Goal: Information Seeking & Learning: Learn about a topic

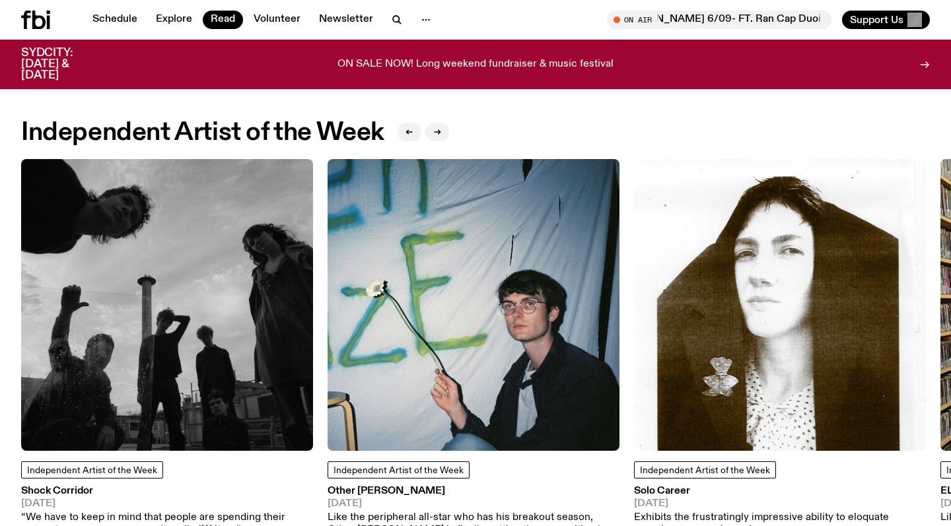
scroll to position [1053, 0]
click at [214, 320] on img at bounding box center [167, 305] width 292 height 292
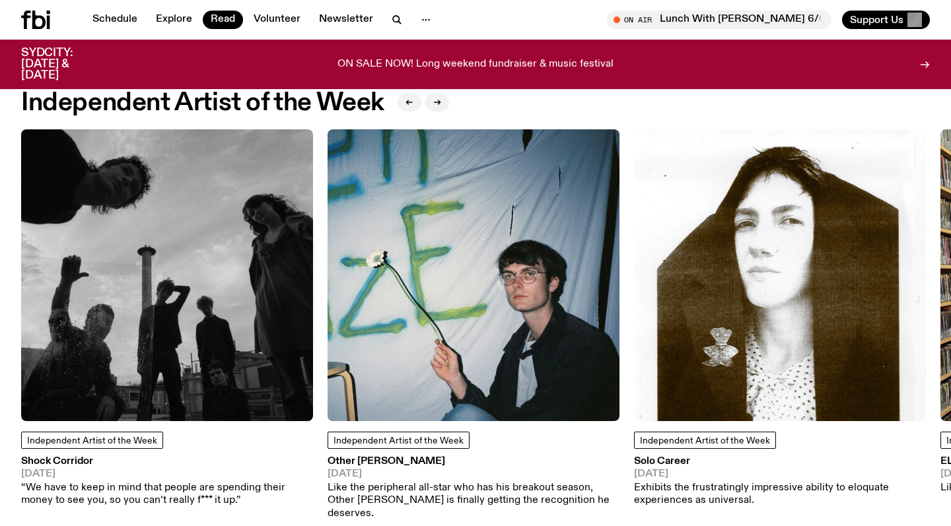
scroll to position [1084, 0]
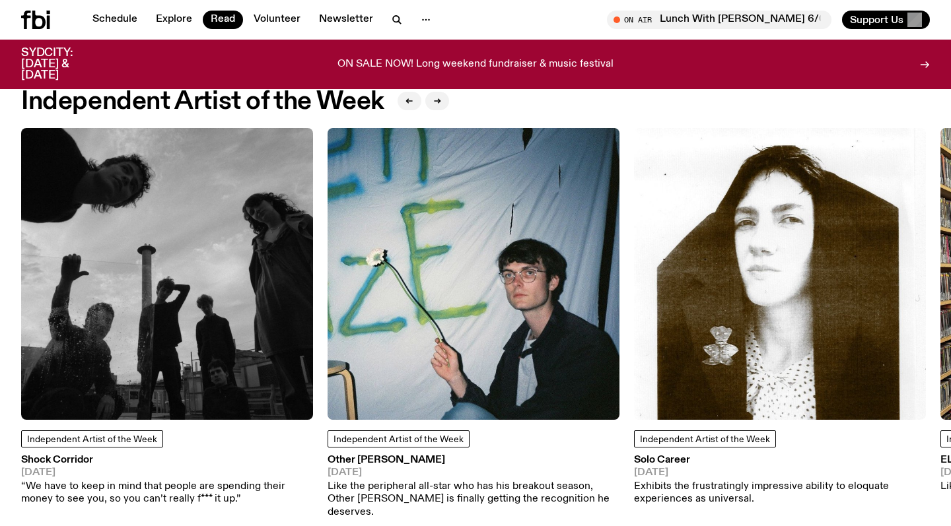
click at [370, 332] on img at bounding box center [474, 274] width 292 height 292
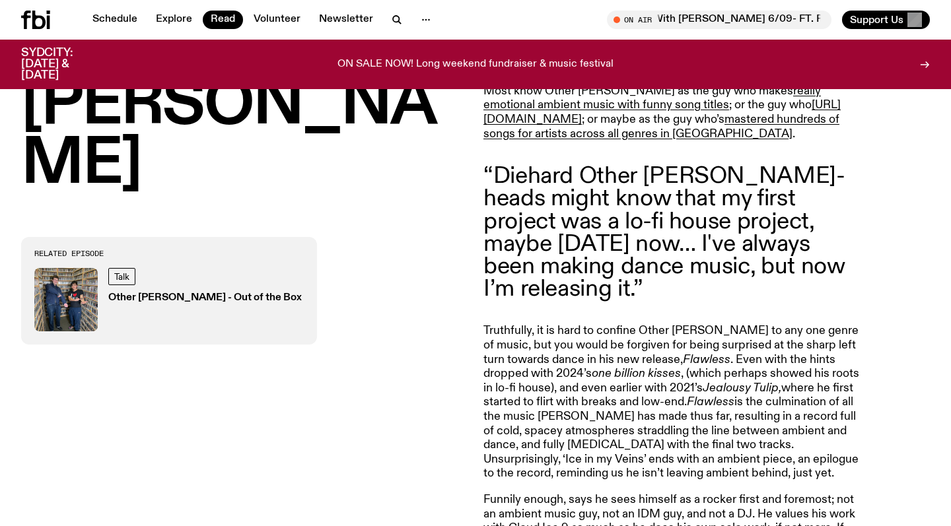
scroll to position [695, 0]
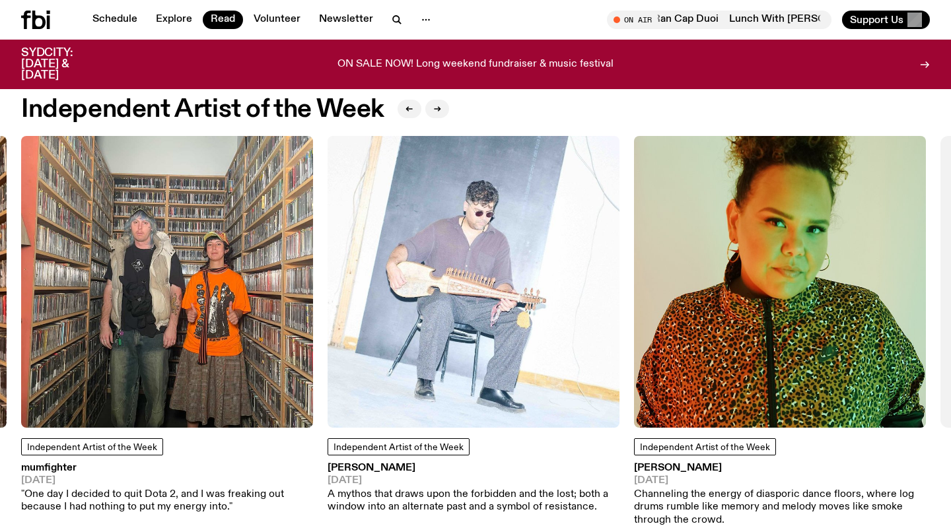
scroll to position [1074, 0]
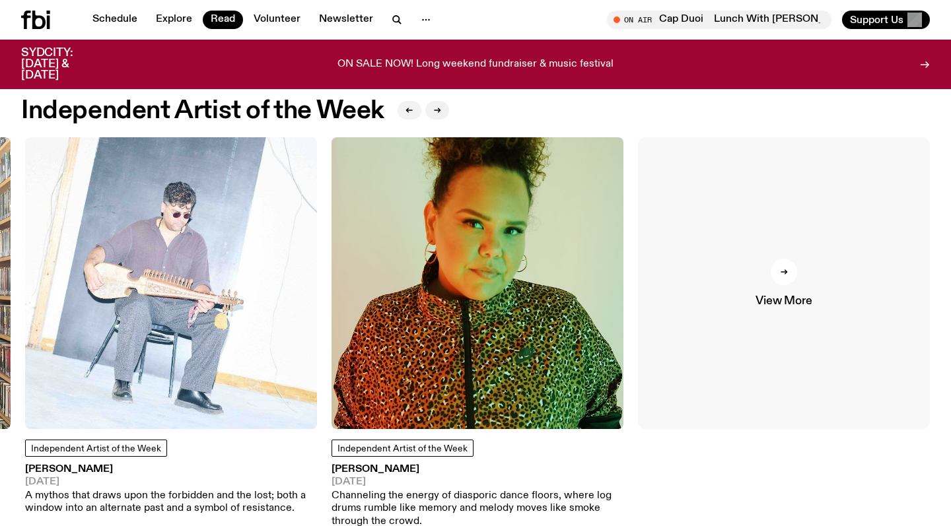
click at [775, 267] on div at bounding box center [784, 272] width 26 height 26
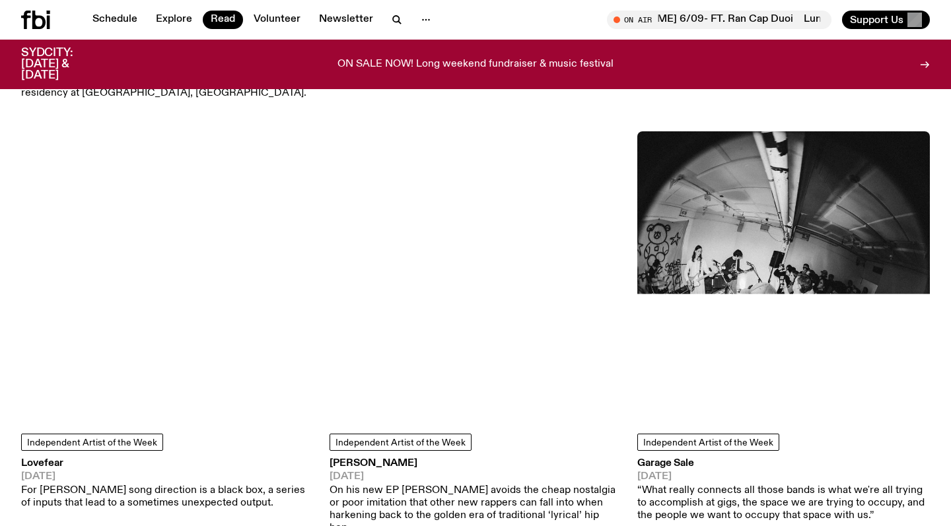
scroll to position [6445, 0]
